Goal: Task Accomplishment & Management: Complete application form

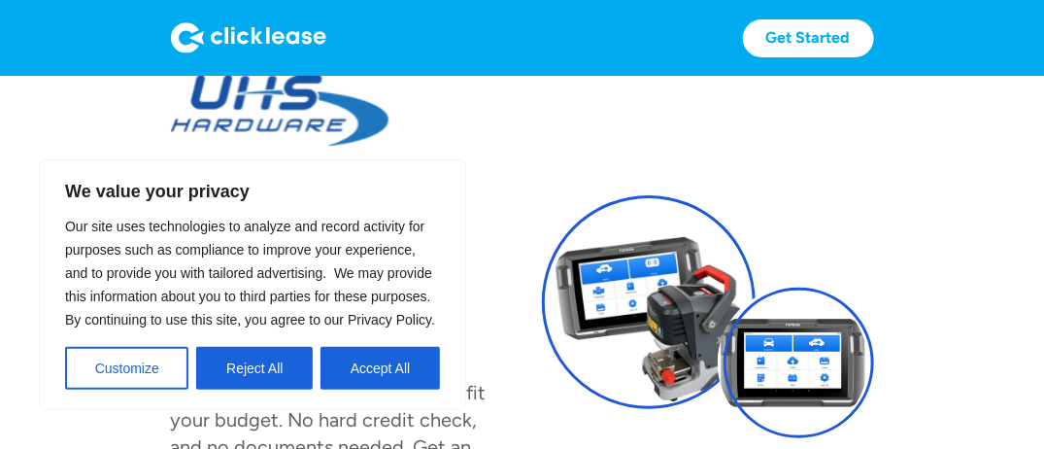
scroll to position [78, 0]
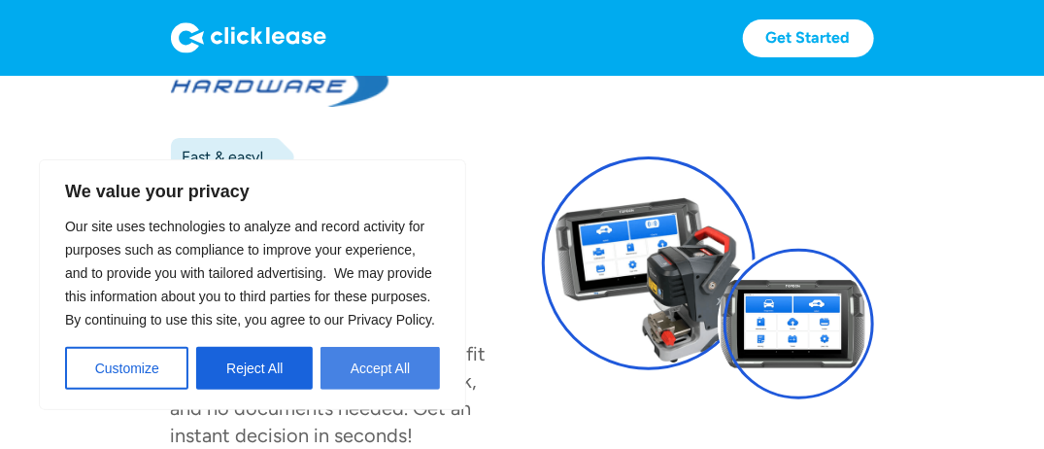
click at [372, 366] on button "Accept All" at bounding box center [379, 368] width 119 height 43
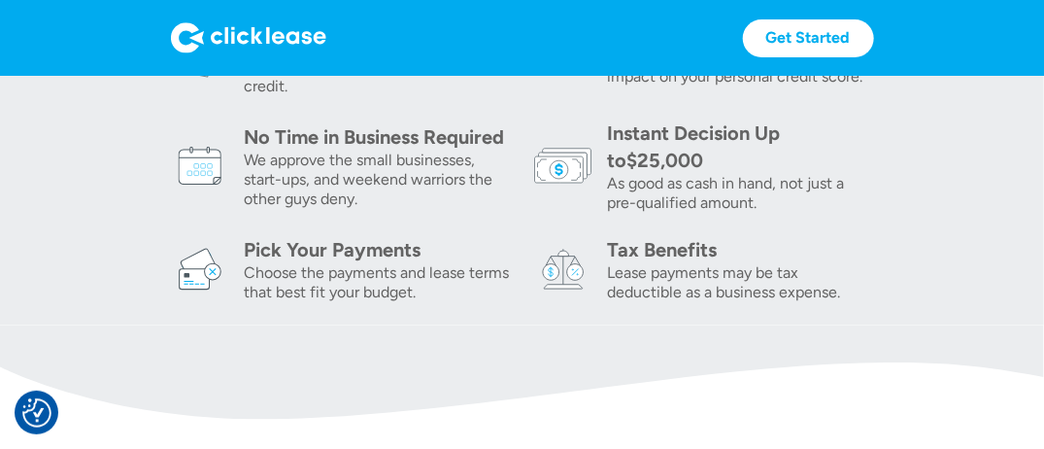
scroll to position [777, 0]
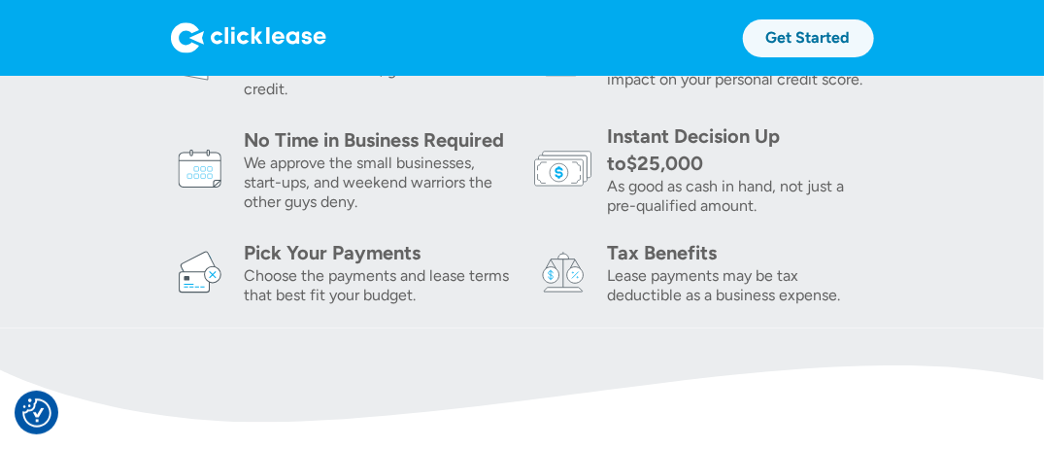
click at [815, 32] on link "Get Started" at bounding box center [808, 38] width 131 height 38
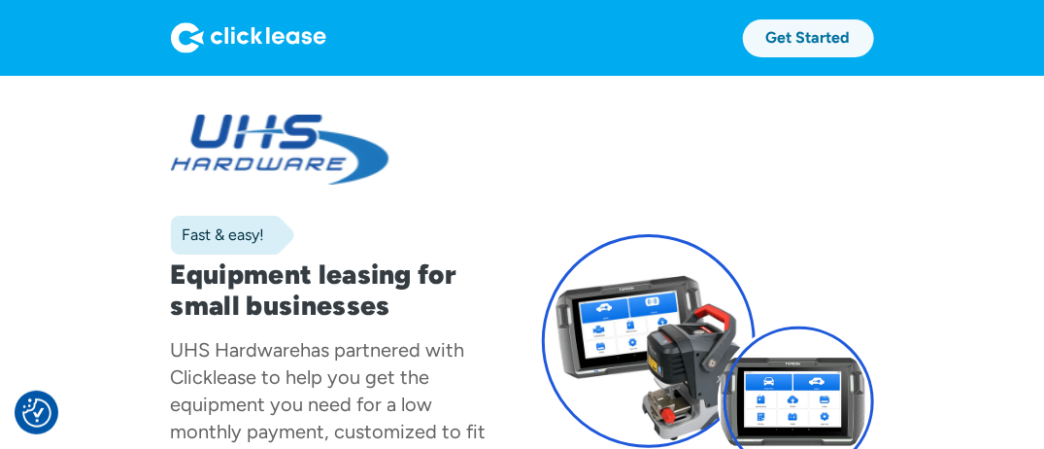
click at [811, 40] on link "Get Started" at bounding box center [808, 38] width 131 height 38
